Goal: Task Accomplishment & Management: Use online tool/utility

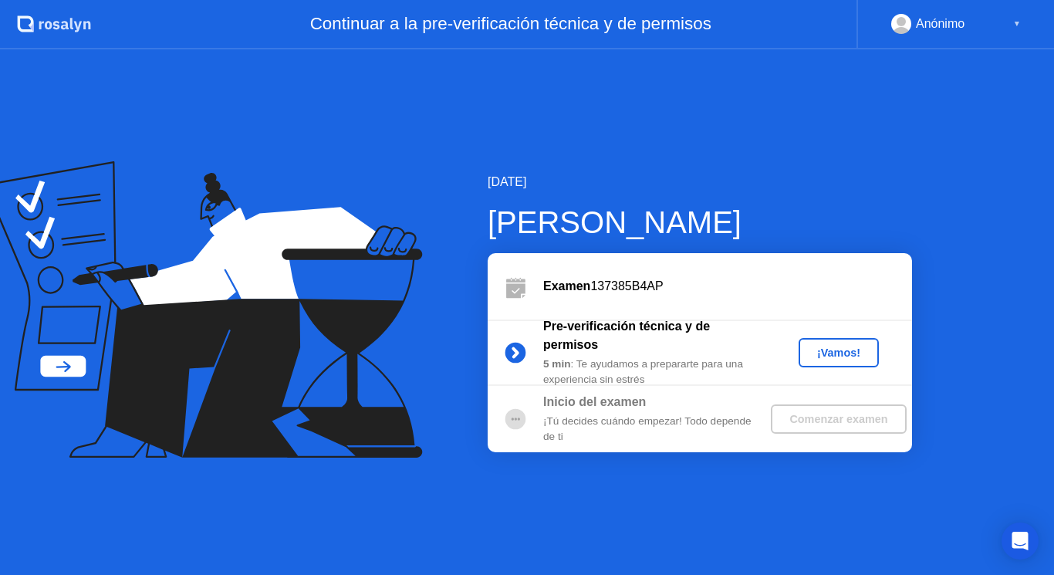
click at [853, 354] on div "¡Vamos!" at bounding box center [839, 352] width 68 height 12
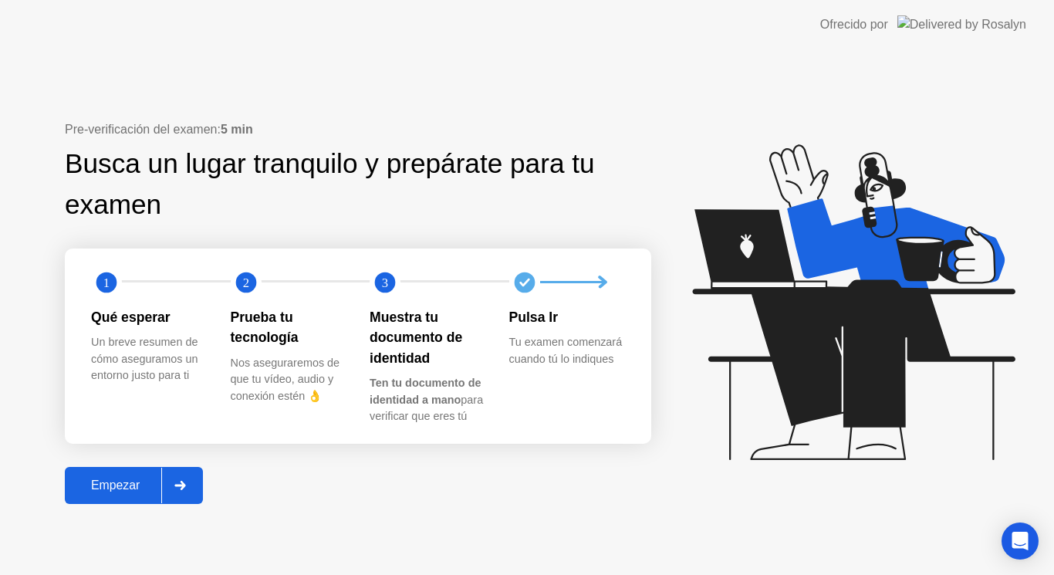
click at [187, 491] on div at bounding box center [179, 485] width 37 height 35
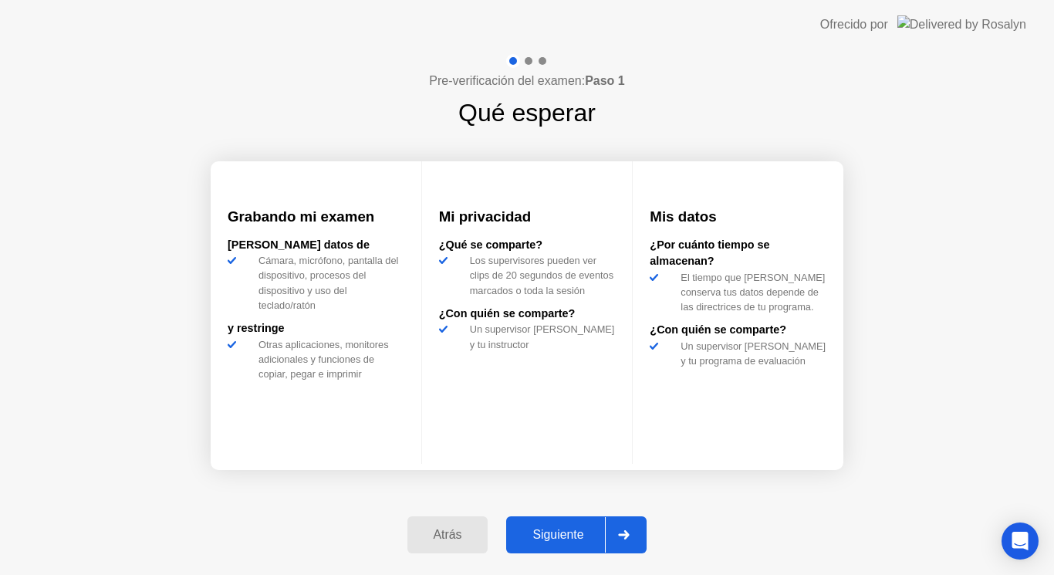
click at [594, 529] on div "Siguiente" at bounding box center [558, 535] width 94 height 14
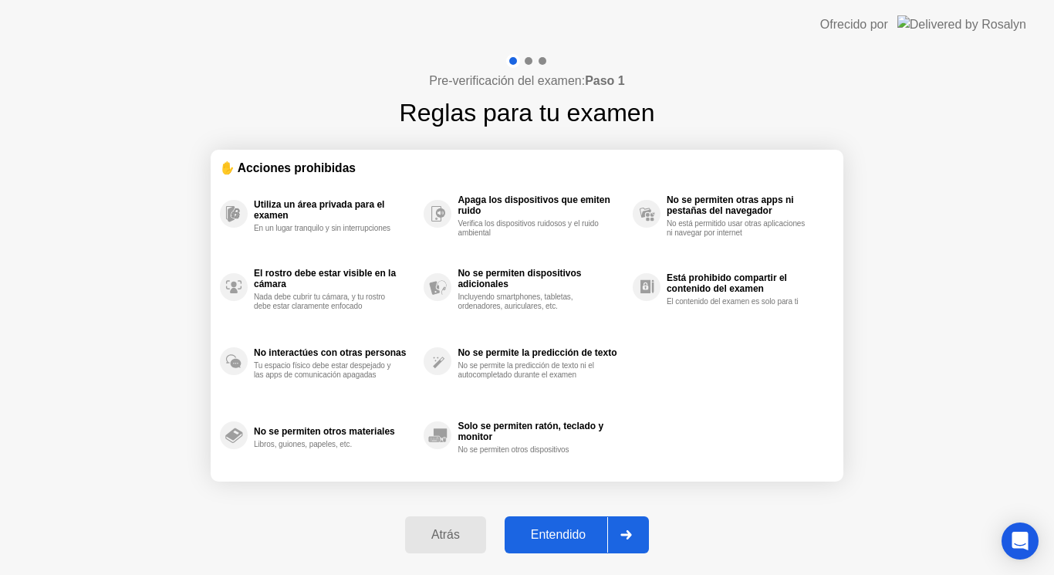
click at [594, 529] on div "Entendido" at bounding box center [558, 535] width 98 height 14
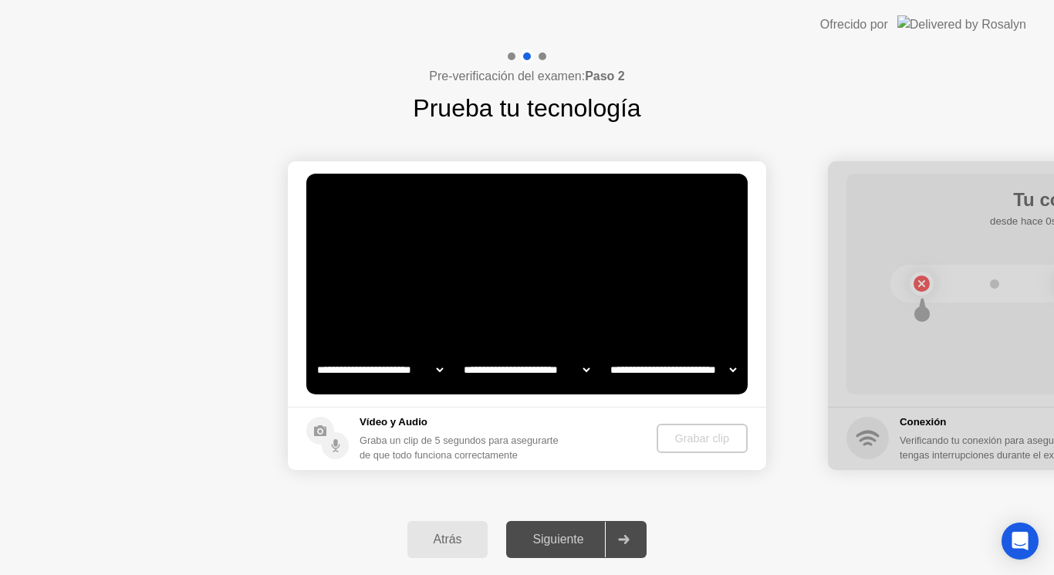
select select "*******"
select select "**********"
select select "*******"
click at [437, 542] on div "Atrás" at bounding box center [448, 539] width 72 height 14
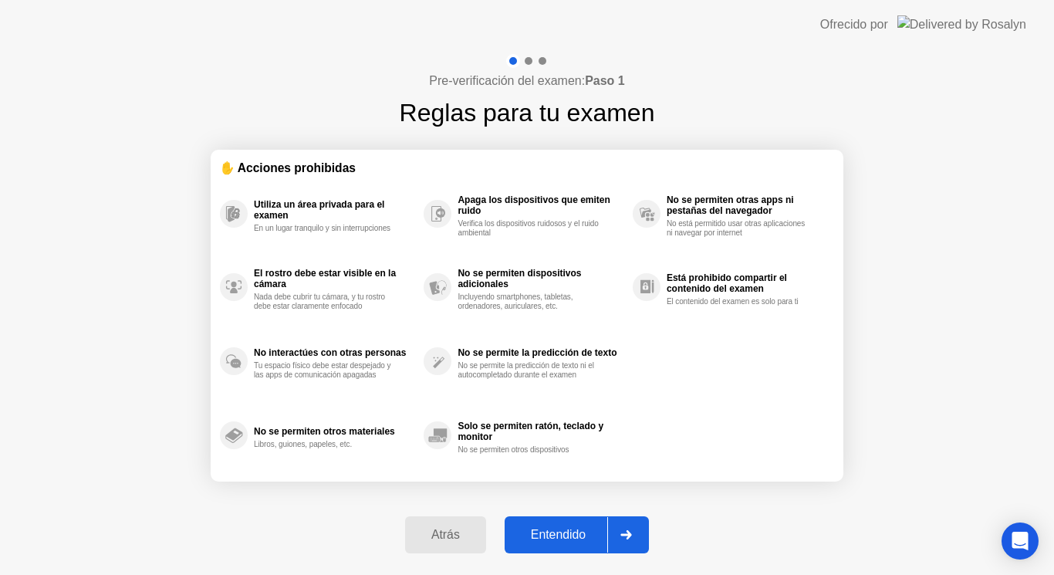
click at [563, 538] on div "Entendido" at bounding box center [558, 535] width 98 height 14
select select "**********"
select select "*******"
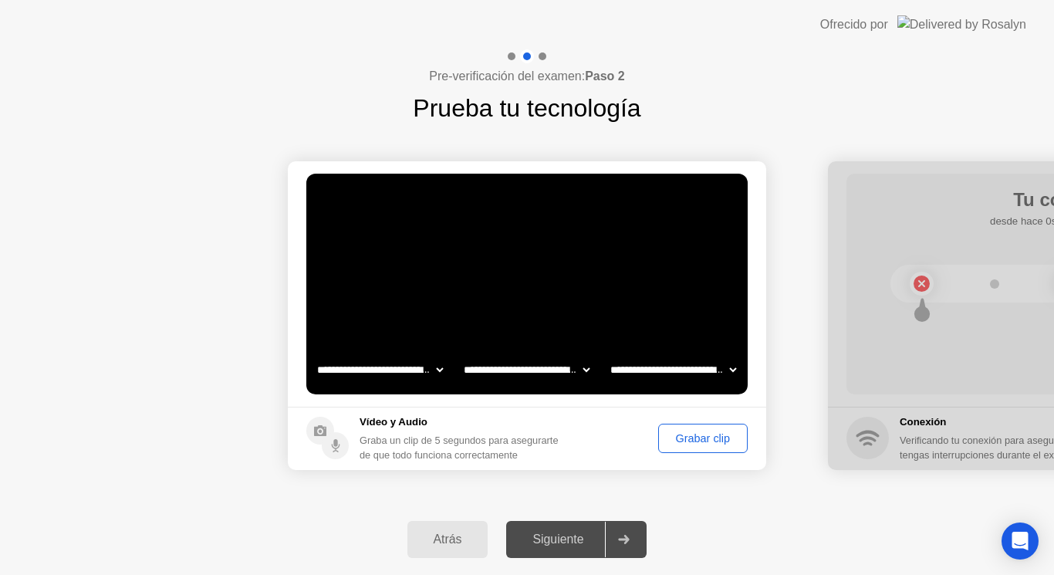
click at [681, 441] on div "Grabar clip" at bounding box center [703, 438] width 79 height 12
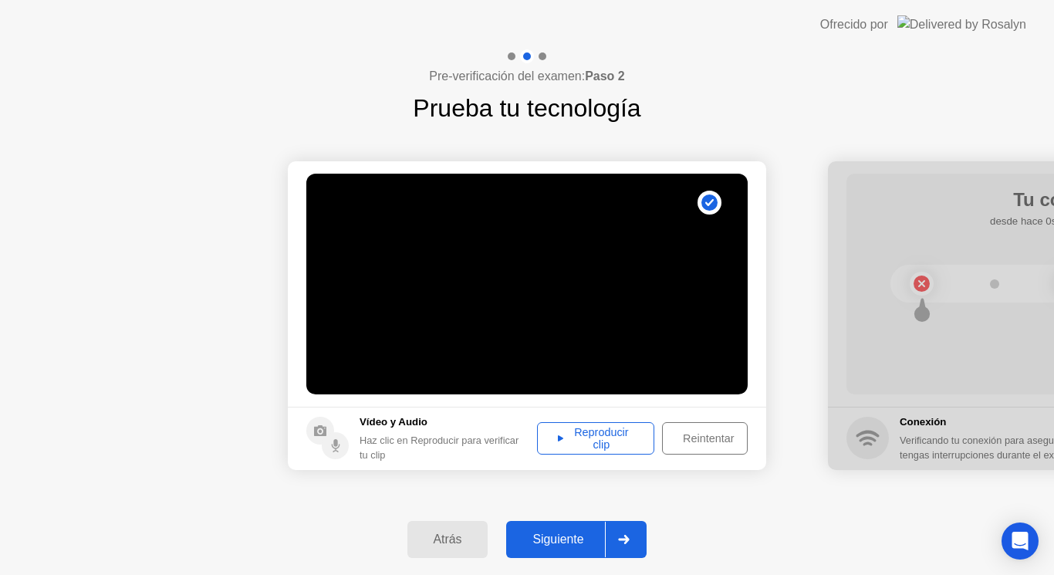
click at [575, 426] on div "Reproducir clip" at bounding box center [595, 438] width 106 height 25
click at [576, 526] on button "Siguiente" at bounding box center [576, 539] width 140 height 37
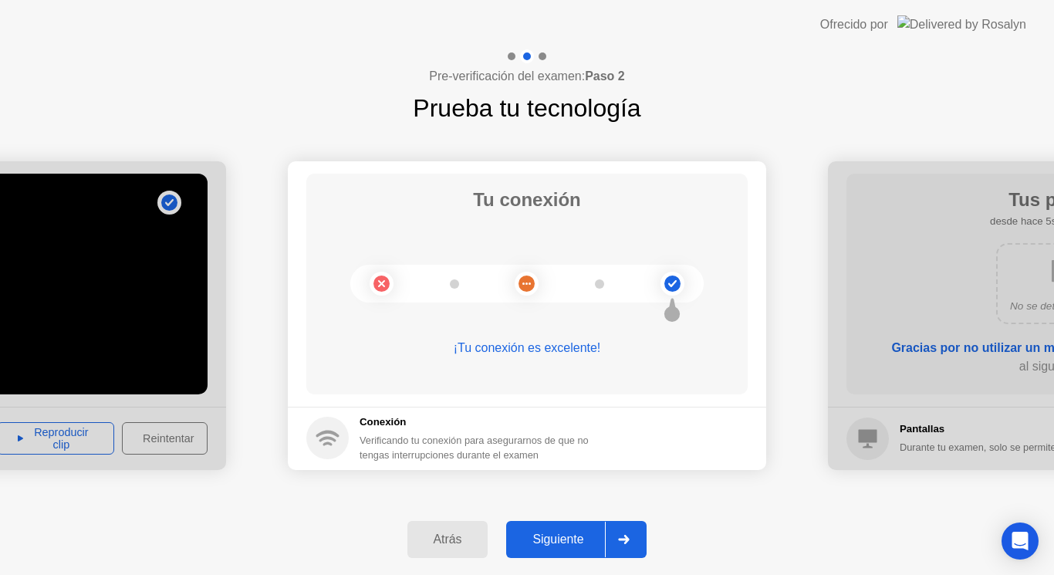
click at [576, 526] on button "Siguiente" at bounding box center [576, 539] width 140 height 37
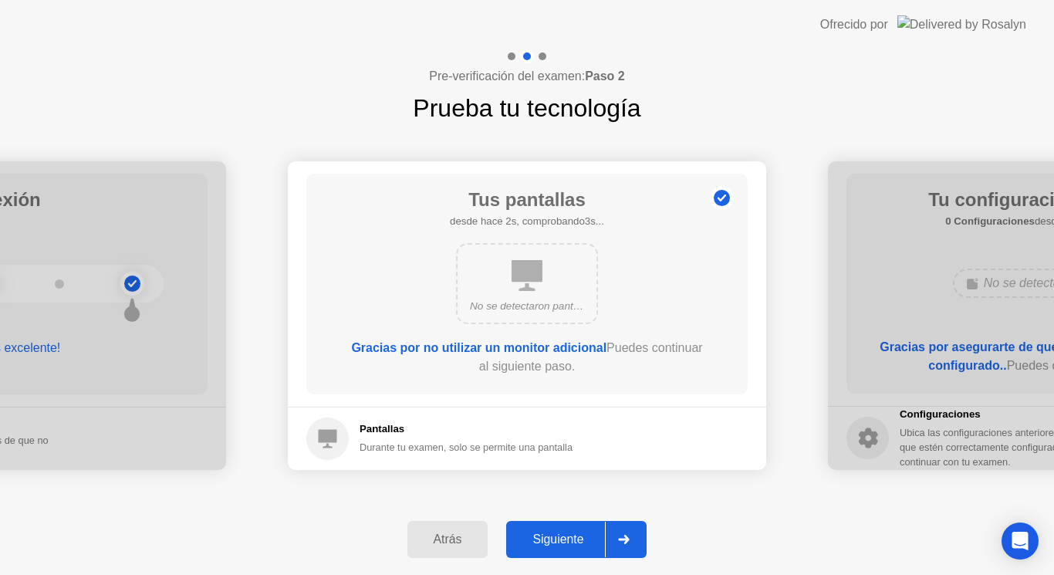
click at [576, 526] on button "Siguiente" at bounding box center [576, 539] width 140 height 37
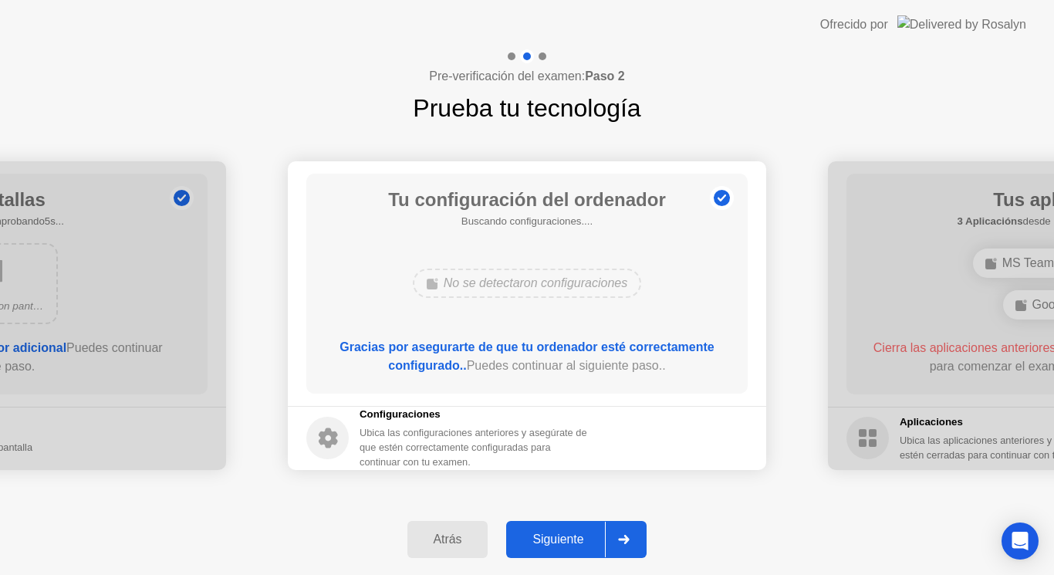
click at [576, 526] on button "Siguiente" at bounding box center [576, 539] width 140 height 37
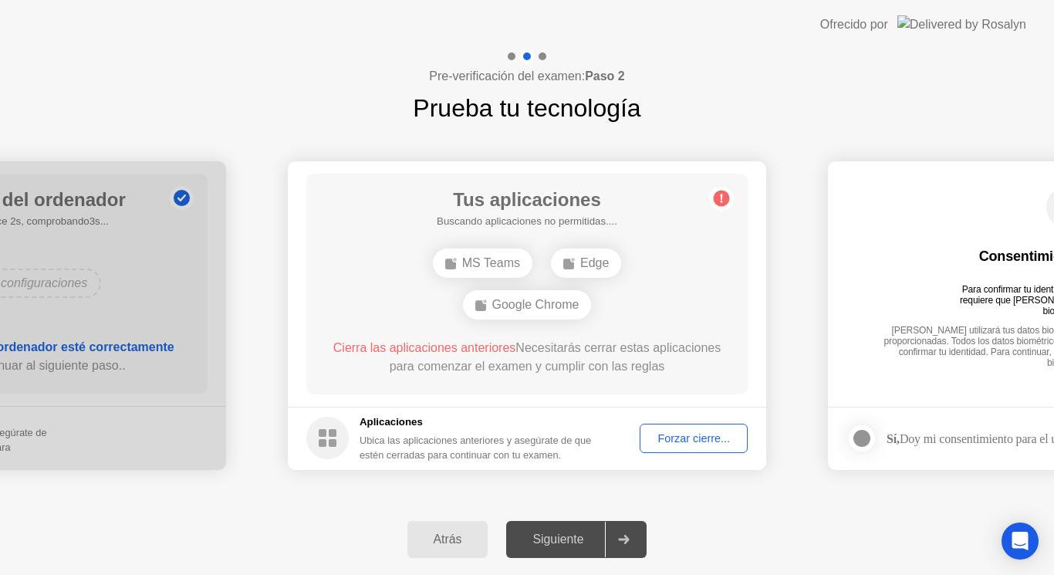
click at [638, 524] on div at bounding box center [623, 539] width 37 height 35
click at [528, 535] on div "Siguiente" at bounding box center [558, 539] width 94 height 14
click at [679, 436] on div "Forzar cierre..." at bounding box center [693, 438] width 97 height 12
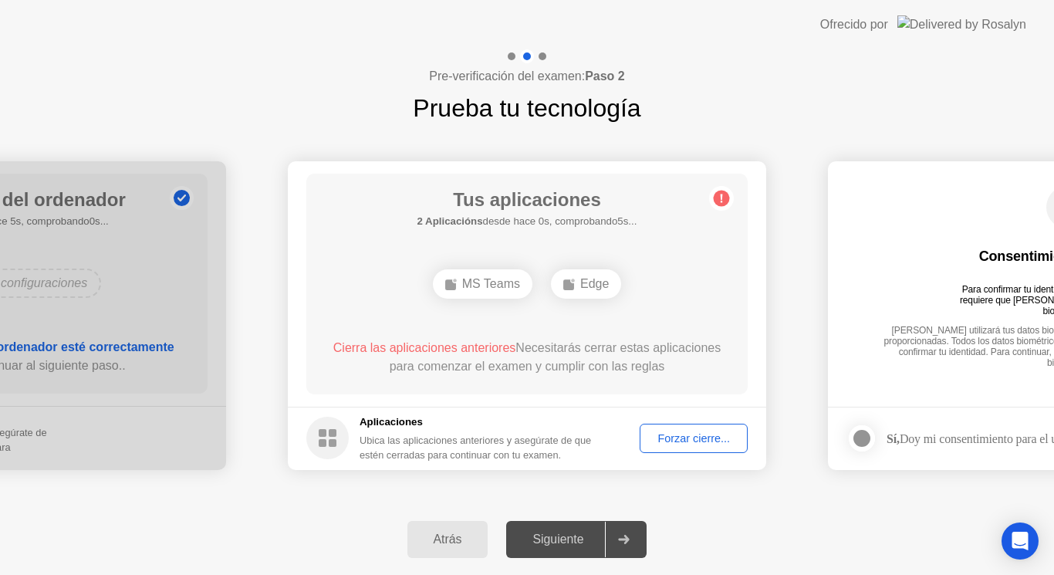
click at [701, 437] on div "Forzar cierre..." at bounding box center [693, 438] width 97 height 12
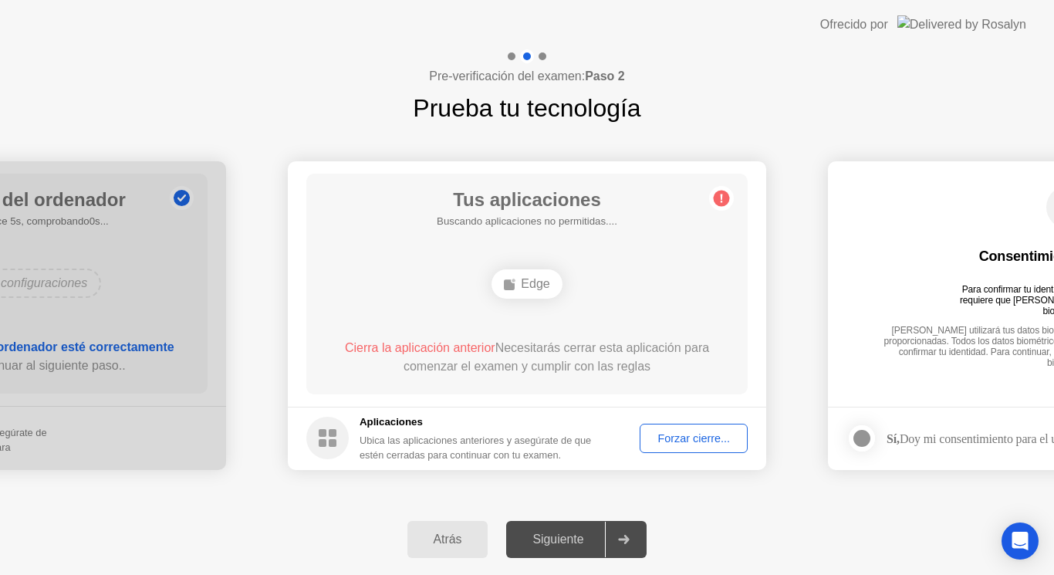
click at [444, 343] on span "Cierra la aplicación anterior" at bounding box center [420, 347] width 150 height 13
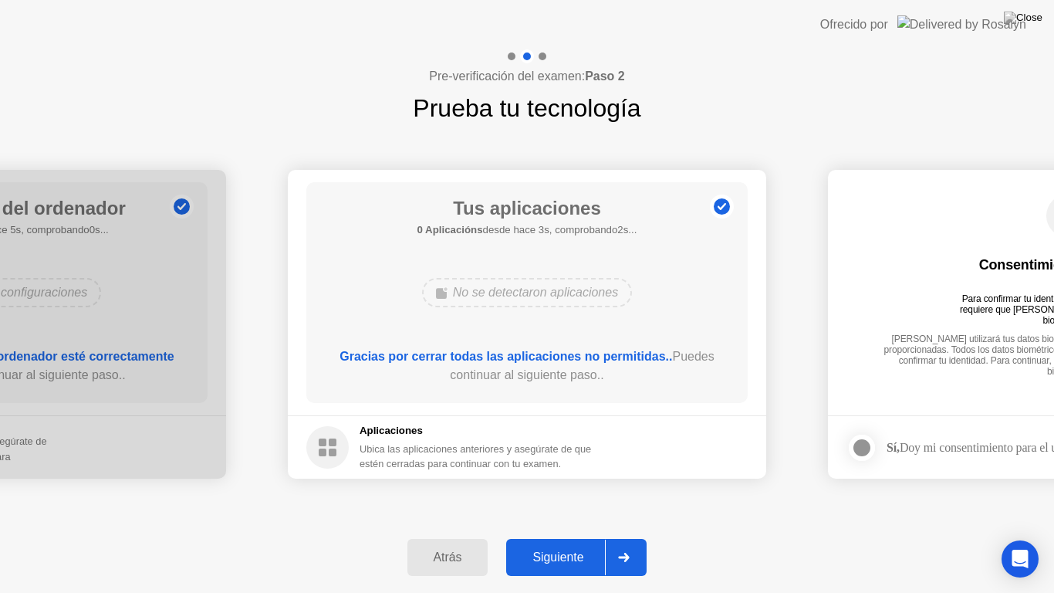
click at [572, 562] on div "Siguiente" at bounding box center [558, 557] width 94 height 14
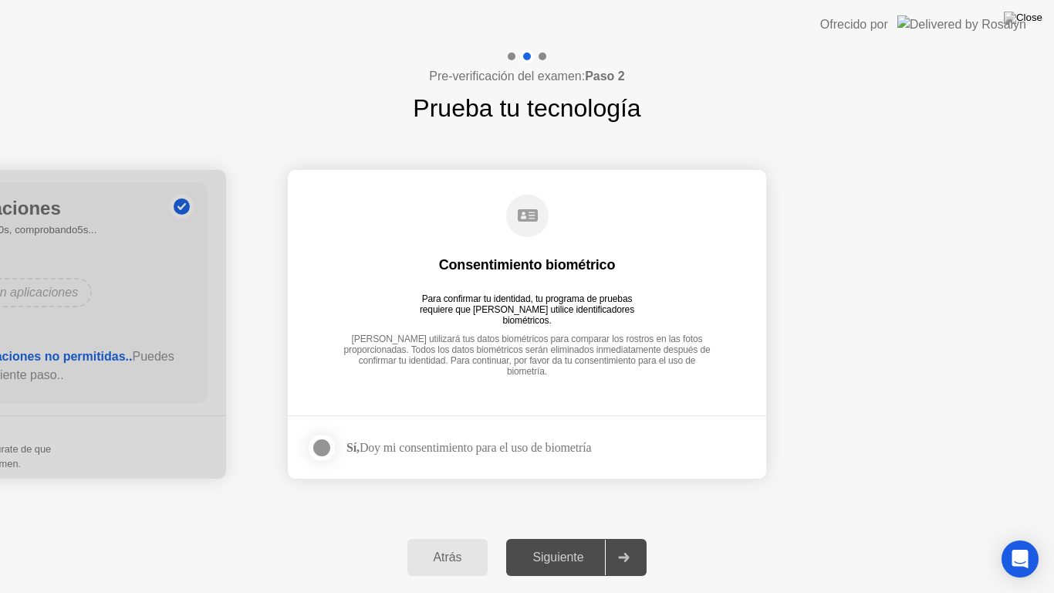
click at [319, 446] on div at bounding box center [321, 447] width 19 height 19
click at [535, 552] on div "Siguiente" at bounding box center [558, 557] width 94 height 14
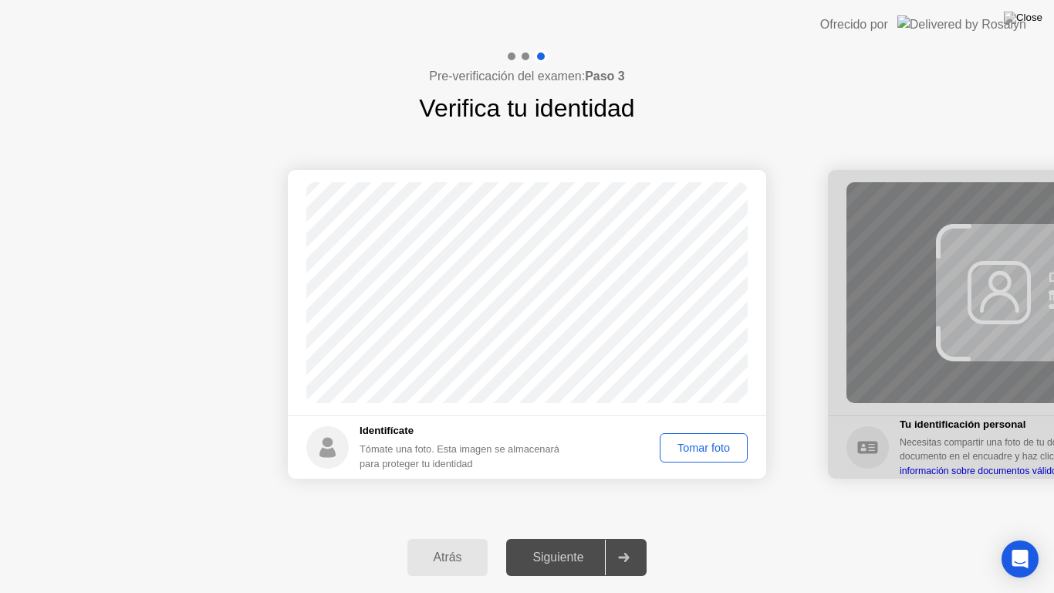
click at [691, 453] on div "Tomar foto" at bounding box center [703, 447] width 77 height 12
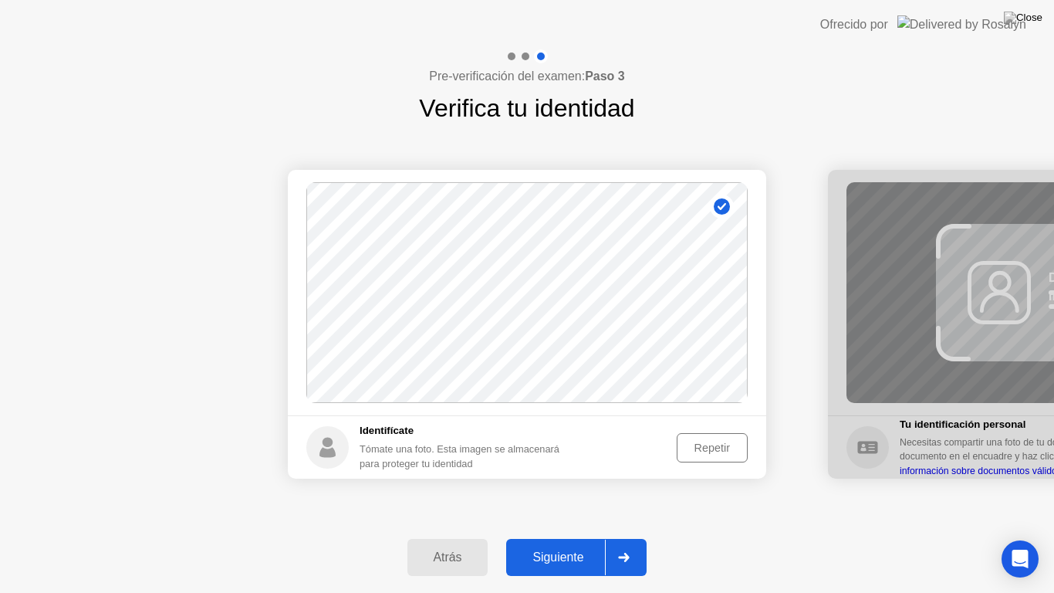
click at [710, 445] on div "Repetir" at bounding box center [712, 447] width 60 height 12
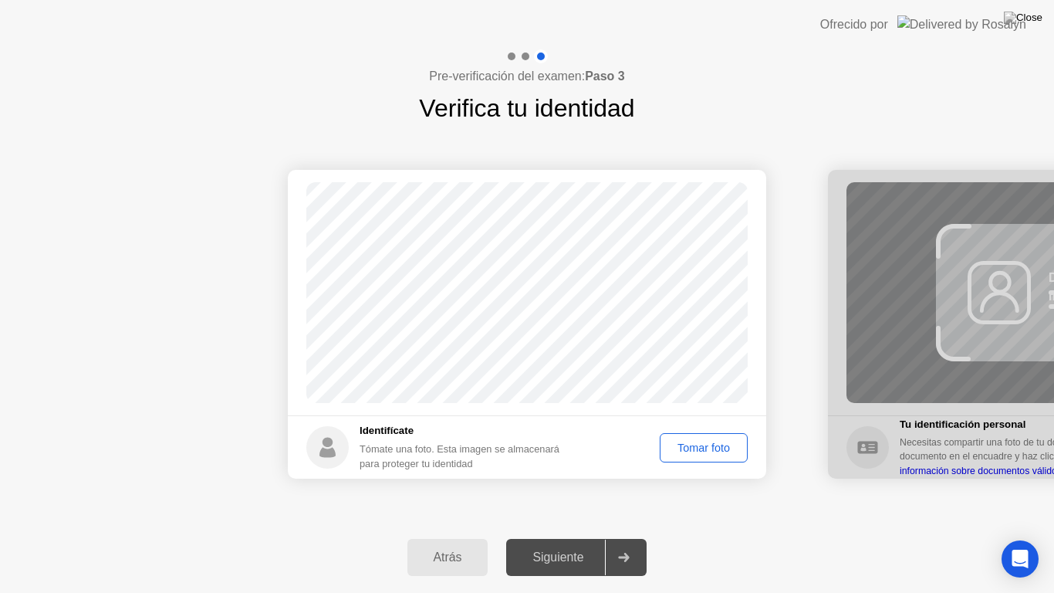
click at [710, 445] on div "Tomar foto" at bounding box center [703, 447] width 77 height 12
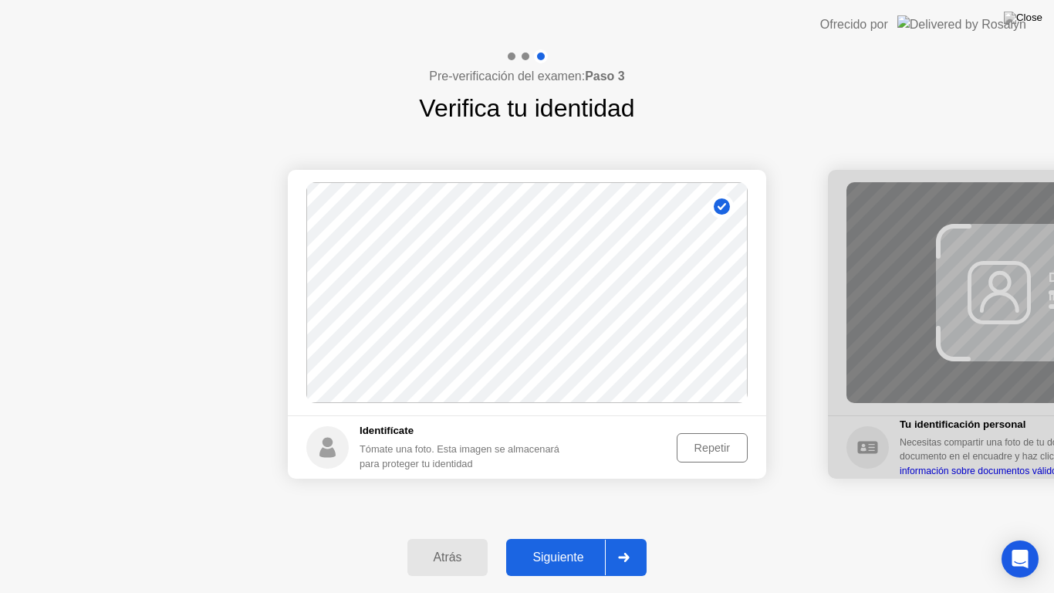
click at [571, 559] on div "Siguiente" at bounding box center [558, 557] width 94 height 14
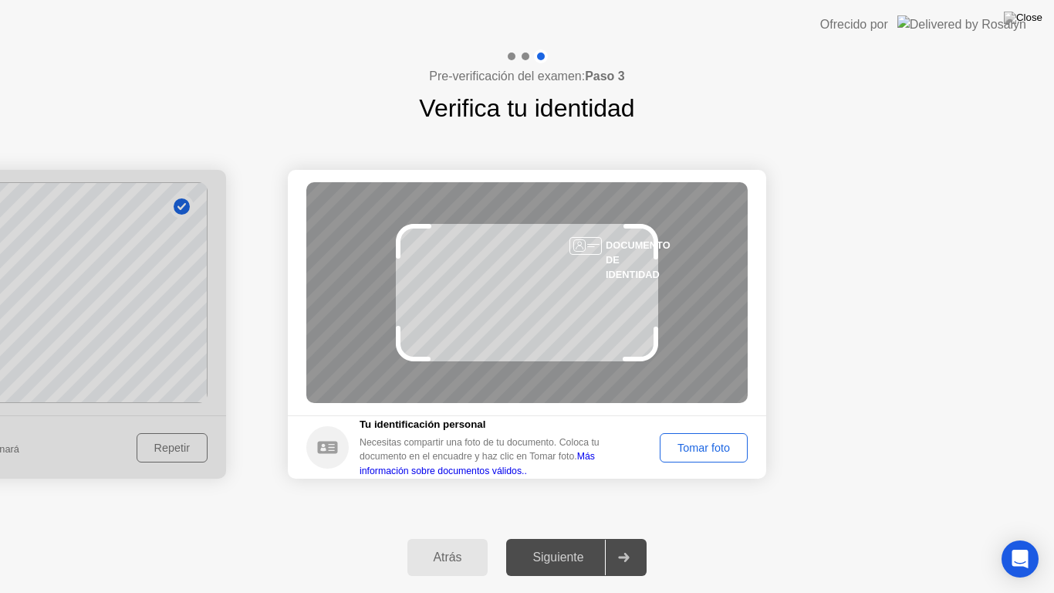
click at [674, 448] on div "Tomar foto" at bounding box center [703, 447] width 77 height 12
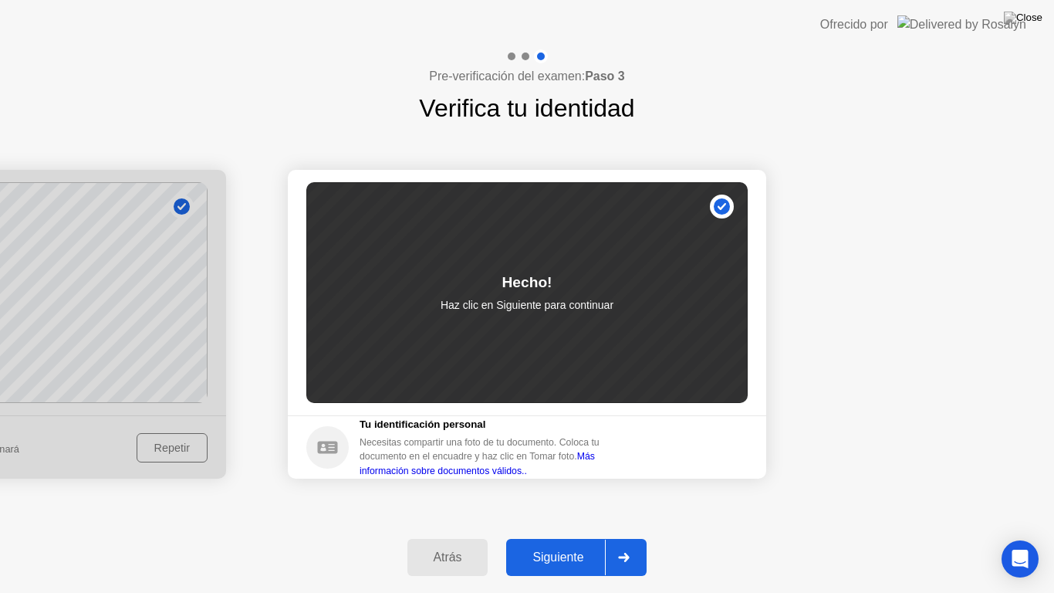
click at [565, 550] on div "Siguiente" at bounding box center [558, 557] width 94 height 14
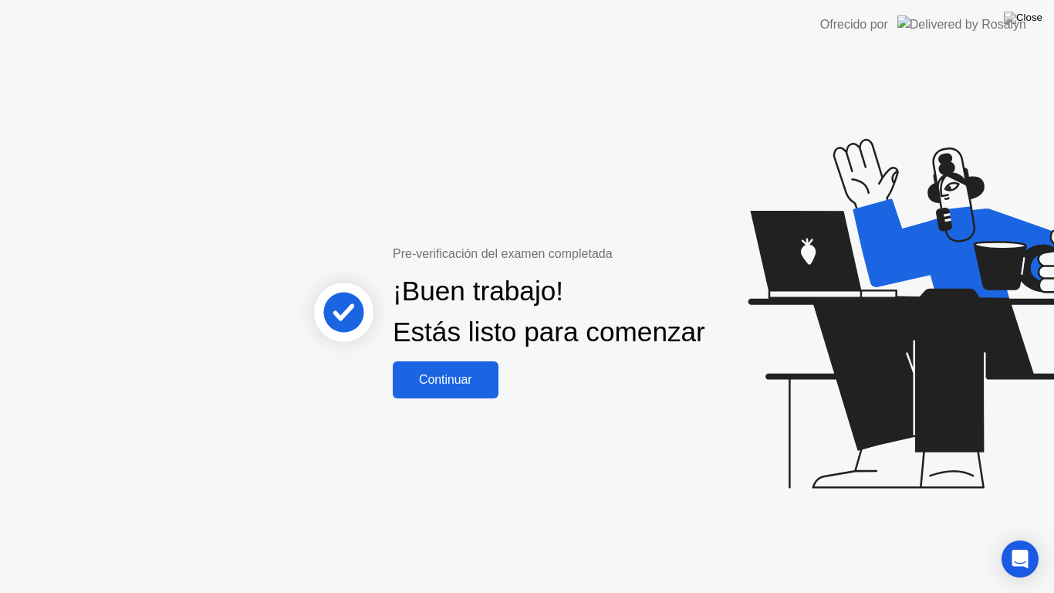
click at [464, 387] on div "Continuar" at bounding box center [445, 380] width 96 height 14
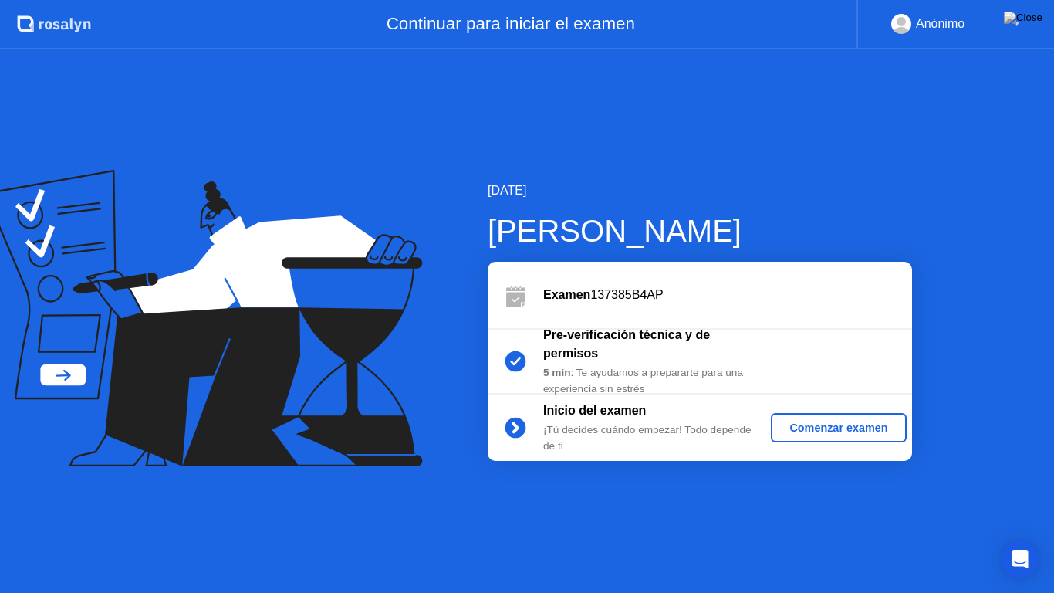
click at [841, 427] on div "Comenzar examen" at bounding box center [838, 427] width 123 height 12
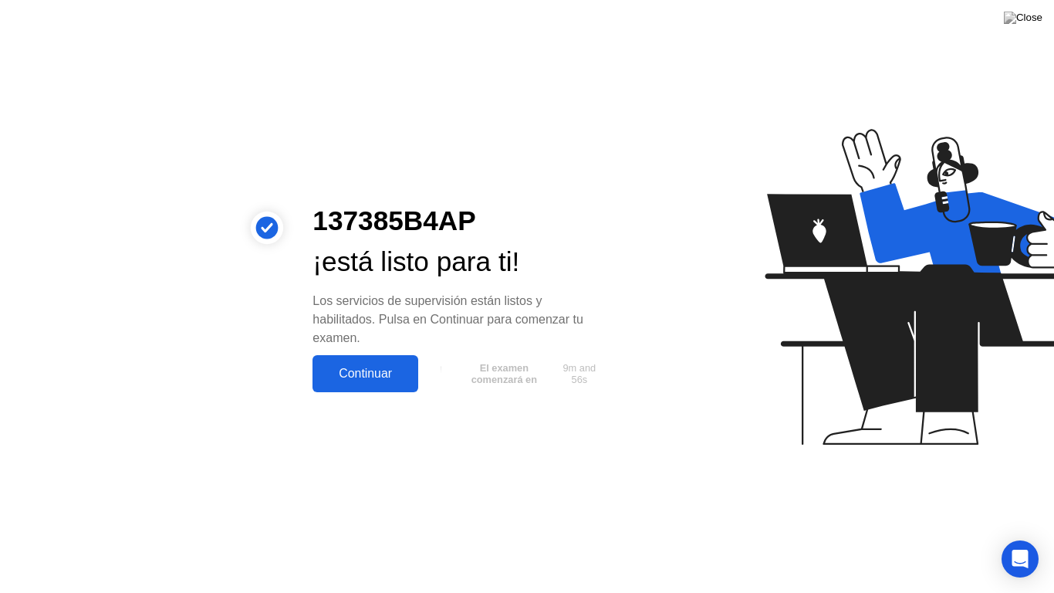
click at [368, 370] on div "Continuar" at bounding box center [365, 373] width 96 height 14
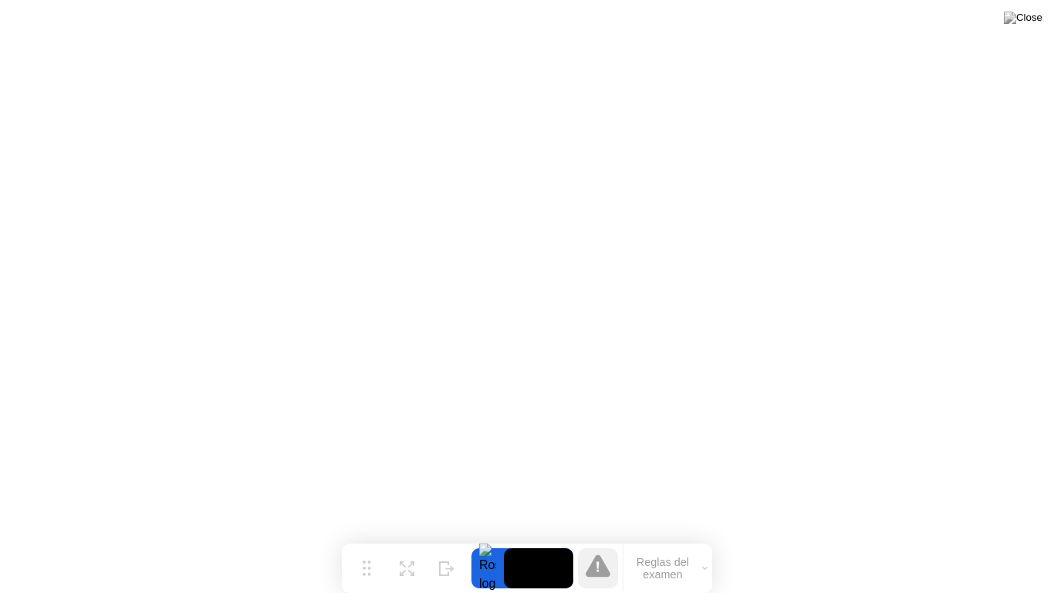
click at [650, 565] on button "Reglas del examen" at bounding box center [667, 568] width 89 height 26
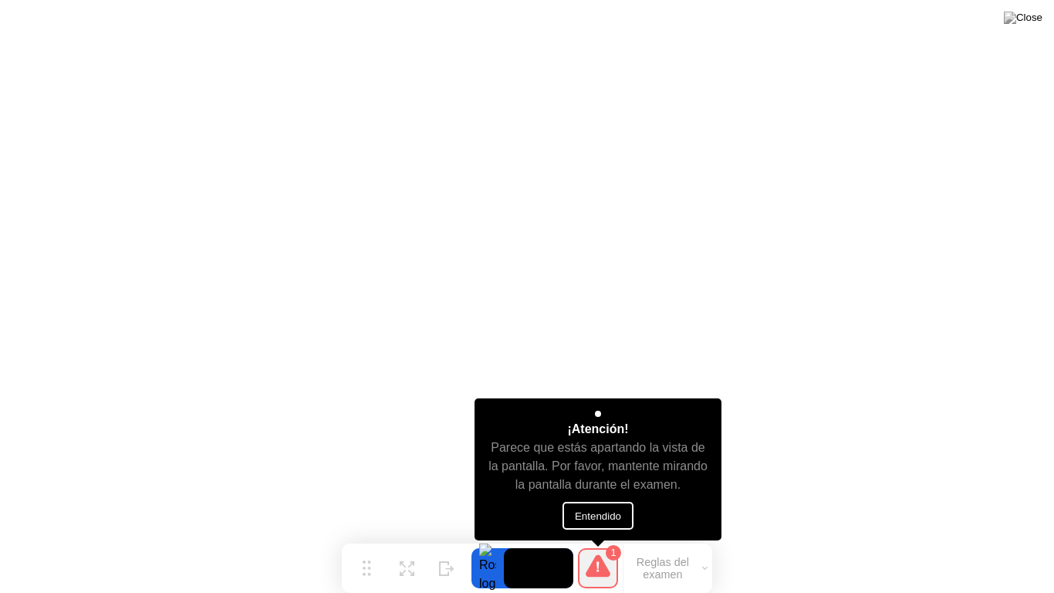
click at [633, 517] on button "Entendido" at bounding box center [597, 515] width 71 height 28
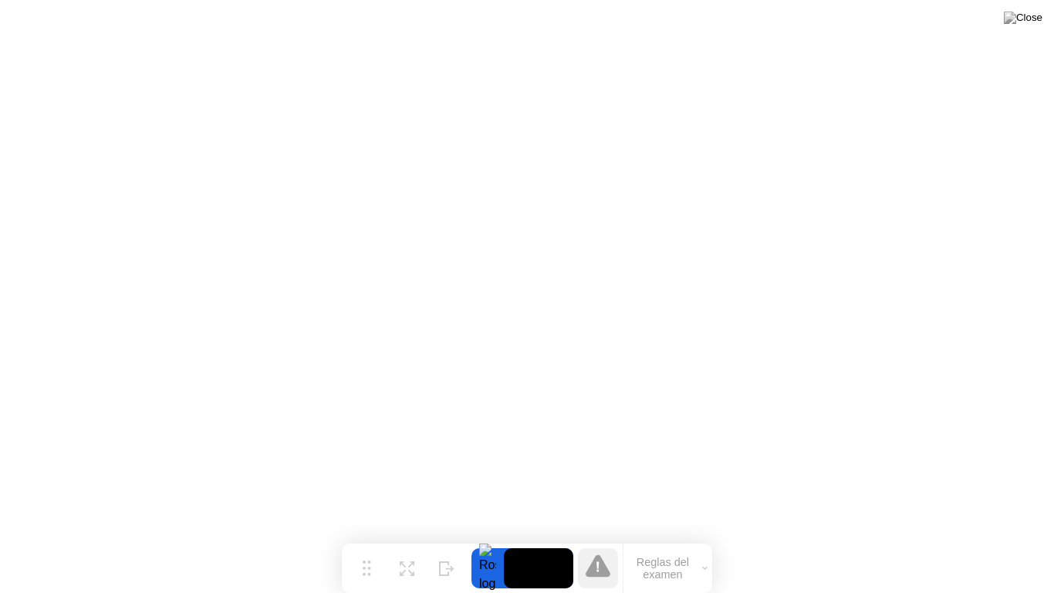
click at [524, 562] on video at bounding box center [538, 568] width 69 height 40
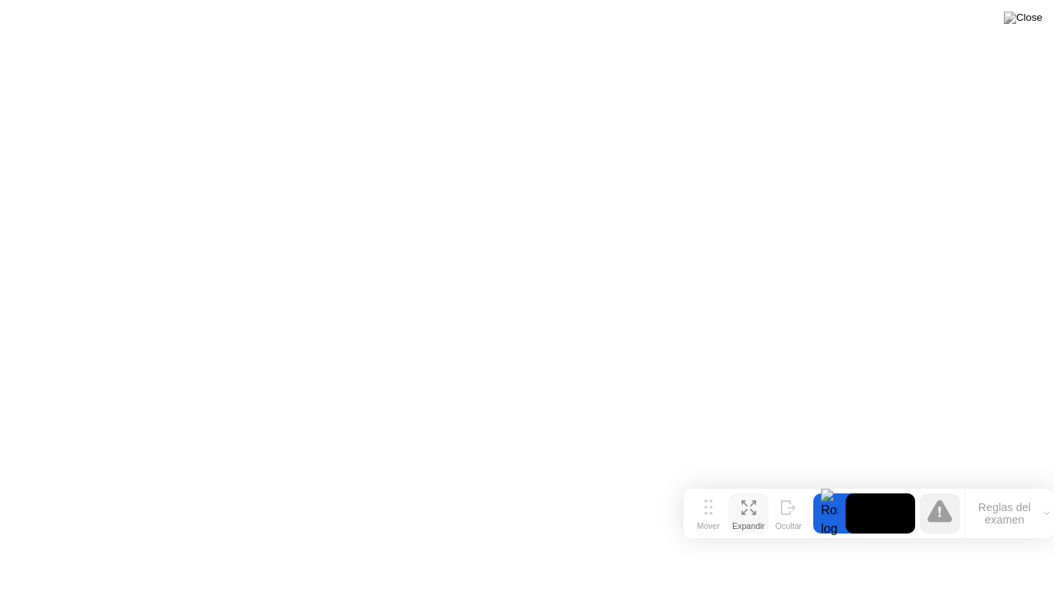
drag, startPoint x: 370, startPoint y: 565, endPoint x: 735, endPoint y: 567, distance: 364.9
click at [735, 533] on div "Mover Expandir Ocultar" at bounding box center [748, 513] width 120 height 40
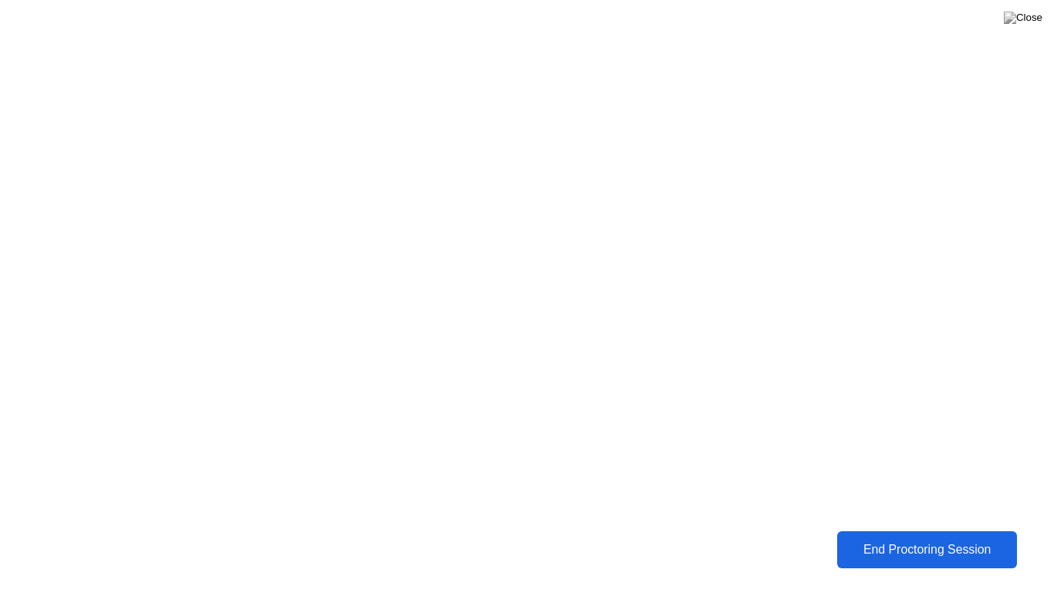
click at [910, 549] on div "End Proctoring Session" at bounding box center [927, 549] width 171 height 14
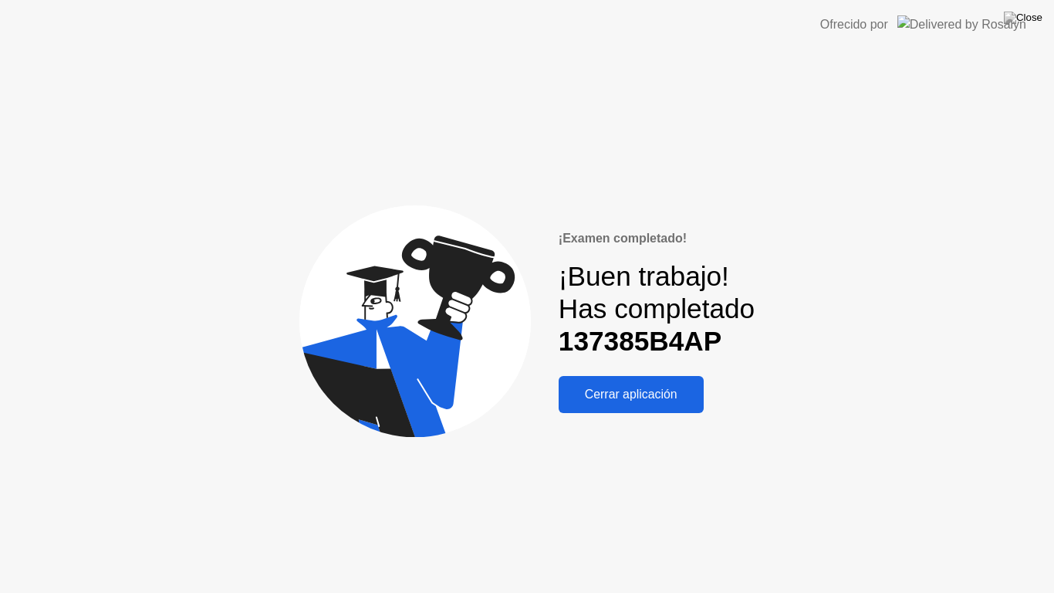
click at [626, 383] on button "Cerrar aplicación" at bounding box center [631, 394] width 145 height 37
